Goal: Transaction & Acquisition: Subscribe to service/newsletter

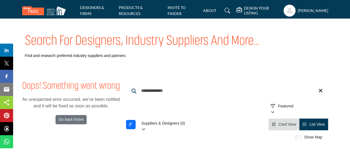
click at [86, 8] on link "DESIGNERS & FIRMS" at bounding box center [92, 10] width 24 height 11
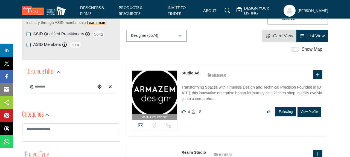
scroll to position [84, 0]
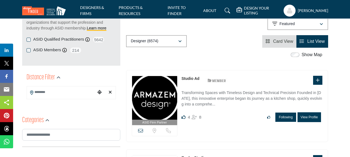
click at [250, 11] on h5 "DESIGN YOUR LISTING" at bounding box center [262, 11] width 37 height 10
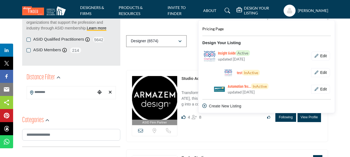
click at [218, 28] on span "Pricing Page" at bounding box center [212, 29] width 21 height 5
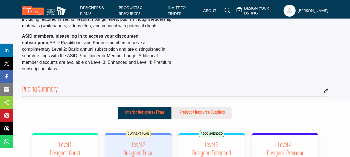
scroll to position [73, 0]
